Goal: Communication & Community: Answer question/provide support

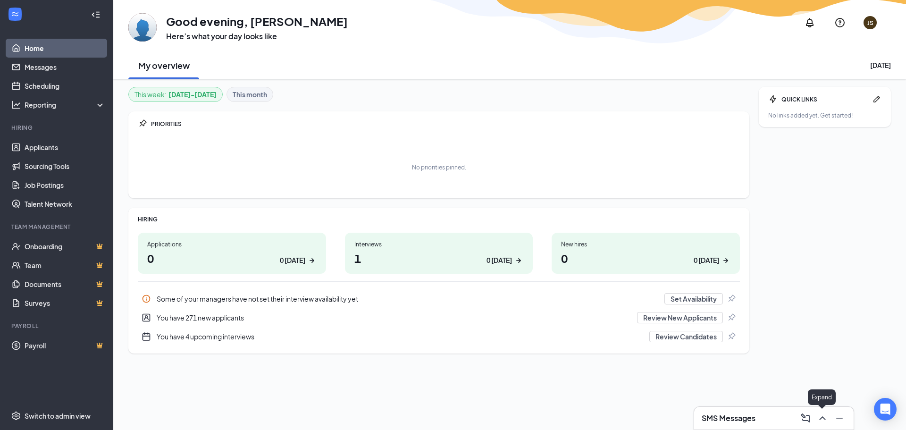
click at [754, 344] on icon "ChevronUp" at bounding box center [821, 417] width 11 height 11
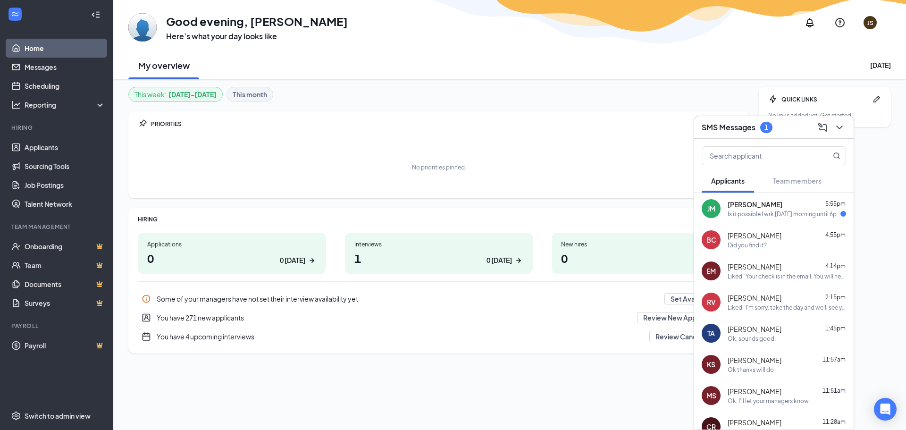
click at [754, 206] on span "[PERSON_NAME]" at bounding box center [754, 204] width 55 height 9
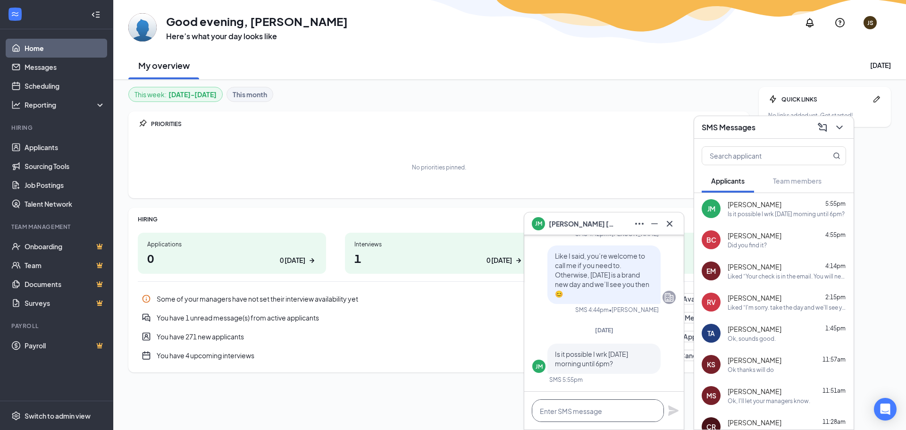
click at [612, 344] on textarea at bounding box center [598, 410] width 132 height 23
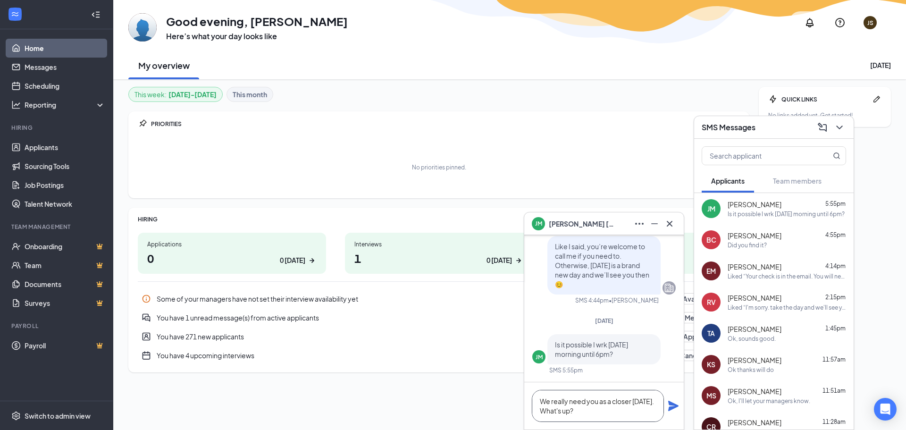
type textarea "We really need you as a closer [DATE]. What's up?"
click at [671, 344] on icon "Plane" at bounding box center [672, 405] width 11 height 11
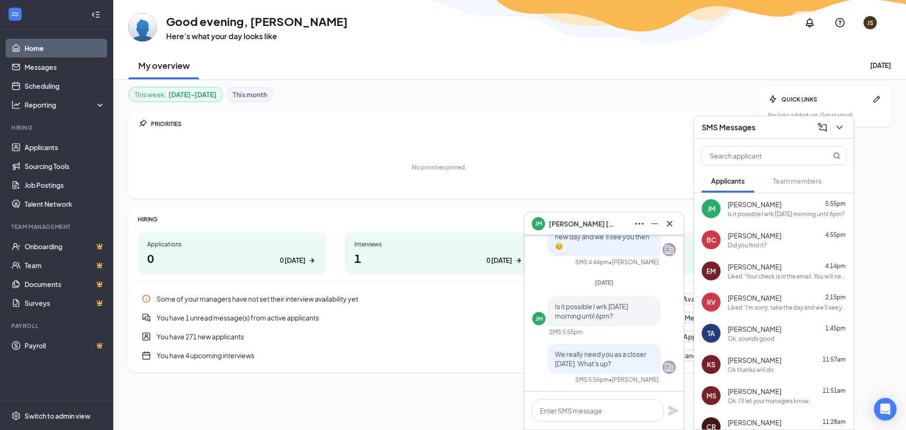
scroll to position [0, 0]
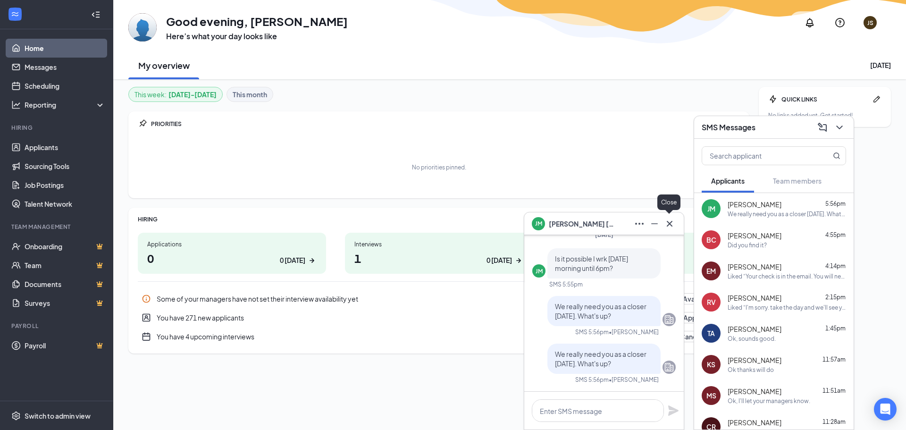
click at [669, 223] on icon "Cross" at bounding box center [669, 223] width 6 height 6
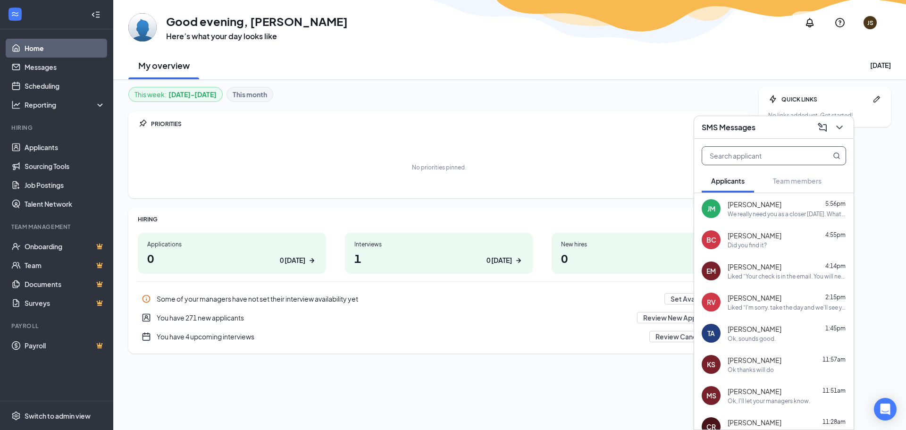
click at [727, 156] on input "text" at bounding box center [758, 156] width 112 height 18
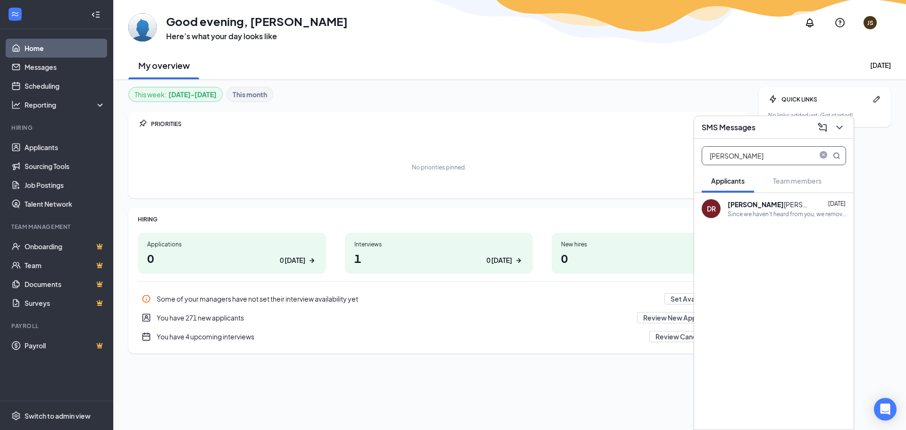
type input "[PERSON_NAME]"
click at [736, 200] on b "[PERSON_NAME]" at bounding box center [755, 204] width 56 height 8
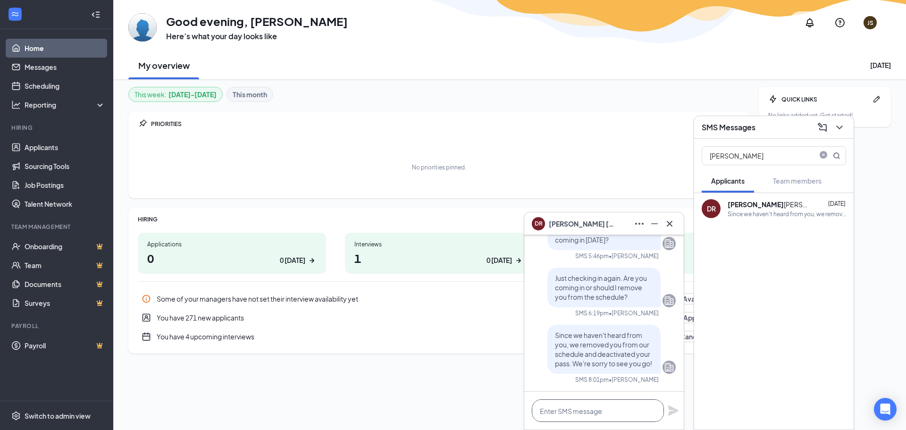
click at [598, 416] on textarea at bounding box center [598, 410] width 132 height 23
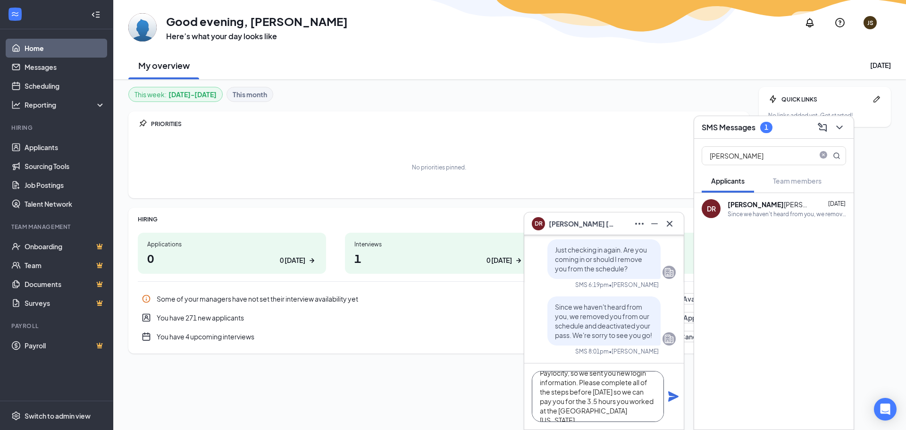
scroll to position [29, 0]
type textarea "Hi [PERSON_NAME]. We had some difficulty finalizing you onboarding in Paylocity…"
click at [670, 396] on icon "Plane" at bounding box center [672, 396] width 11 height 11
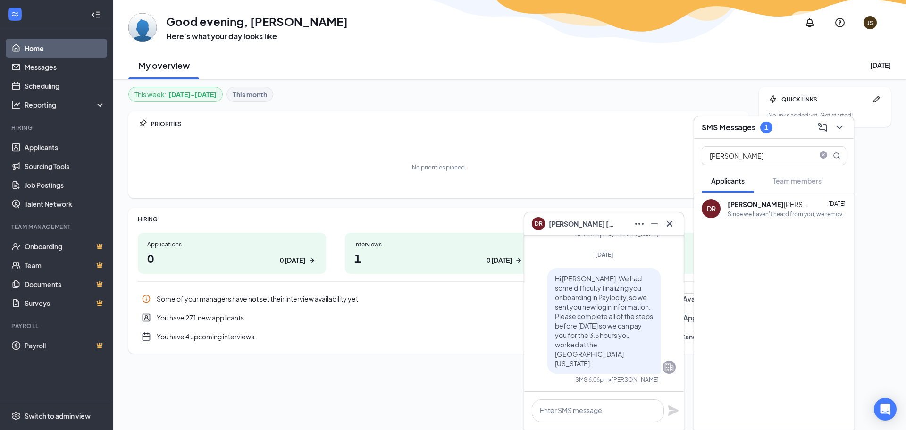
scroll to position [0, 0]
click at [669, 223] on icon "Cross" at bounding box center [669, 223] width 6 height 6
